Goal: Find specific page/section: Find specific page/section

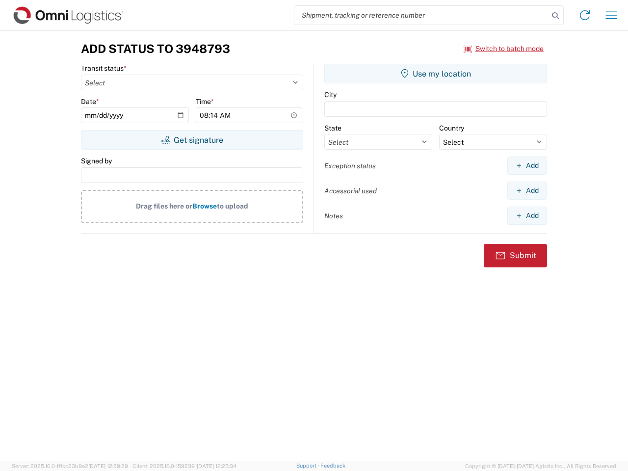
click at [422, 15] on input "search" at bounding box center [422, 15] width 254 height 19
click at [556, 16] on icon at bounding box center [556, 16] width 14 height 14
click at [585, 15] on icon at bounding box center [585, 15] width 16 height 16
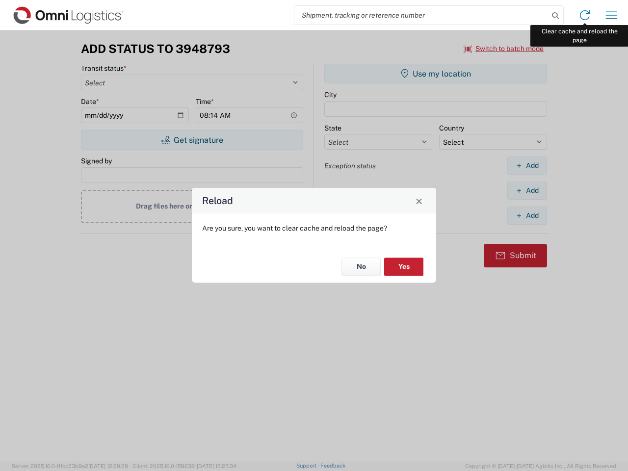
click at [612, 15] on div "Reload Are you sure, you want to clear cache and reload the page? No Yes" at bounding box center [314, 235] width 628 height 471
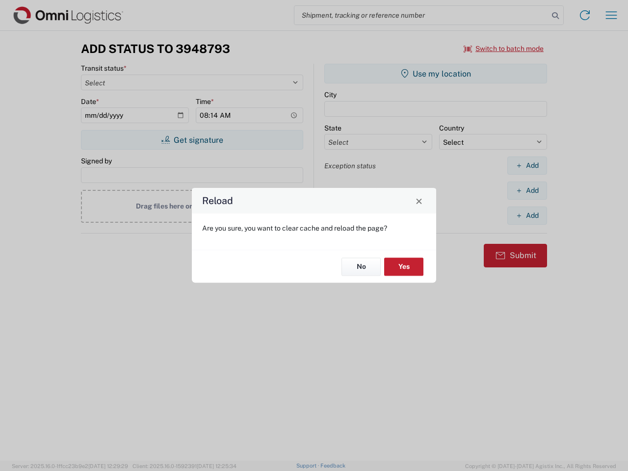
click at [504, 49] on div "Reload Are you sure, you want to clear cache and reload the page? No Yes" at bounding box center [314, 235] width 628 height 471
click at [192, 140] on div "Reload Are you sure, you want to clear cache and reload the page? No Yes" at bounding box center [314, 235] width 628 height 471
click at [436, 74] on div "Reload Are you sure, you want to clear cache and reload the page? No Yes" at bounding box center [314, 235] width 628 height 471
click at [527, 165] on div "Reload Are you sure, you want to clear cache and reload the page? No Yes" at bounding box center [314, 235] width 628 height 471
click at [527, 190] on div "Reload Are you sure, you want to clear cache and reload the page? No Yes" at bounding box center [314, 235] width 628 height 471
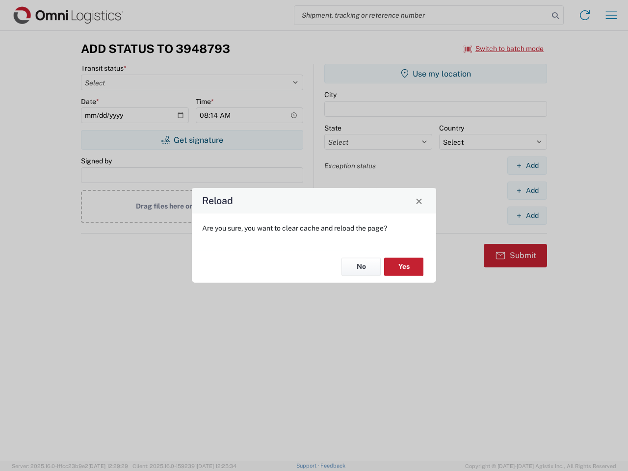
click at [527, 216] on div "Reload Are you sure, you want to clear cache and reload the page? No Yes" at bounding box center [314, 235] width 628 height 471
